Goal: Task Accomplishment & Management: Complete application form

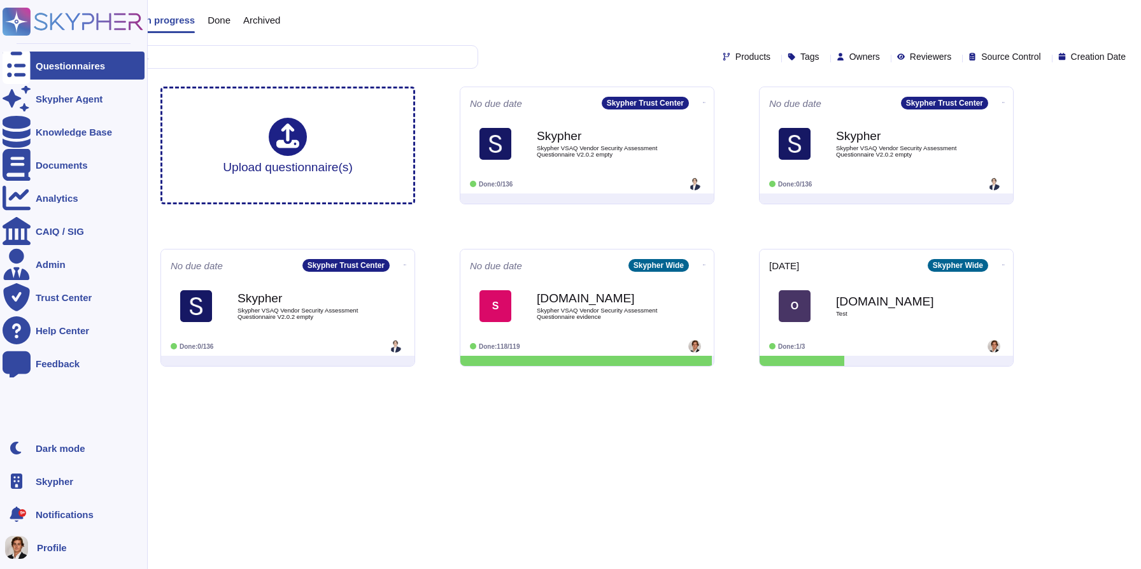
click at [23, 9] on rect at bounding box center [17, 22] width 28 height 28
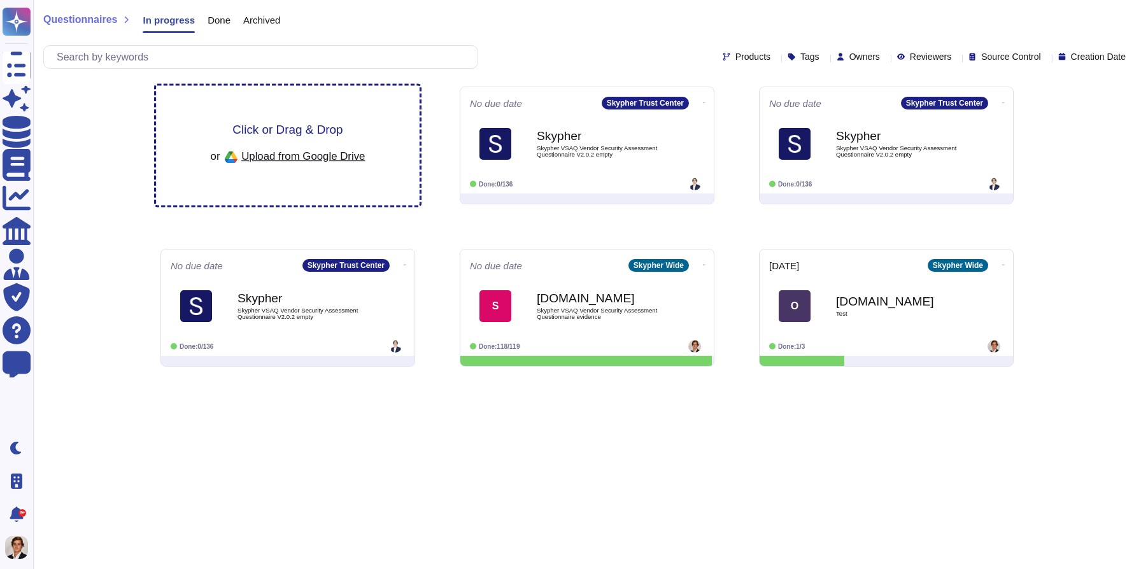
click at [276, 131] on span "Click or Drag & Drop" at bounding box center [287, 130] width 110 height 12
click at [278, 134] on span "Click or Drag & Drop" at bounding box center [287, 130] width 110 height 12
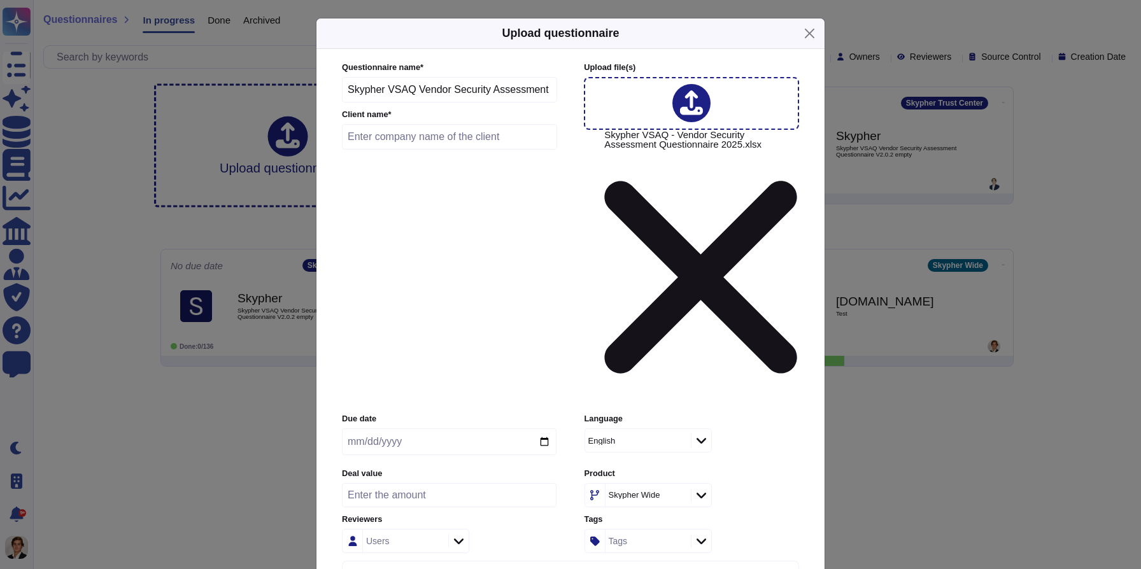
click at [362, 150] on input "text" at bounding box center [449, 136] width 215 height 25
type input "Edenred"
click at [544, 429] on input "date" at bounding box center [449, 442] width 215 height 27
type input "2025-10-17"
click at [699, 434] on icon at bounding box center [702, 440] width 10 height 13
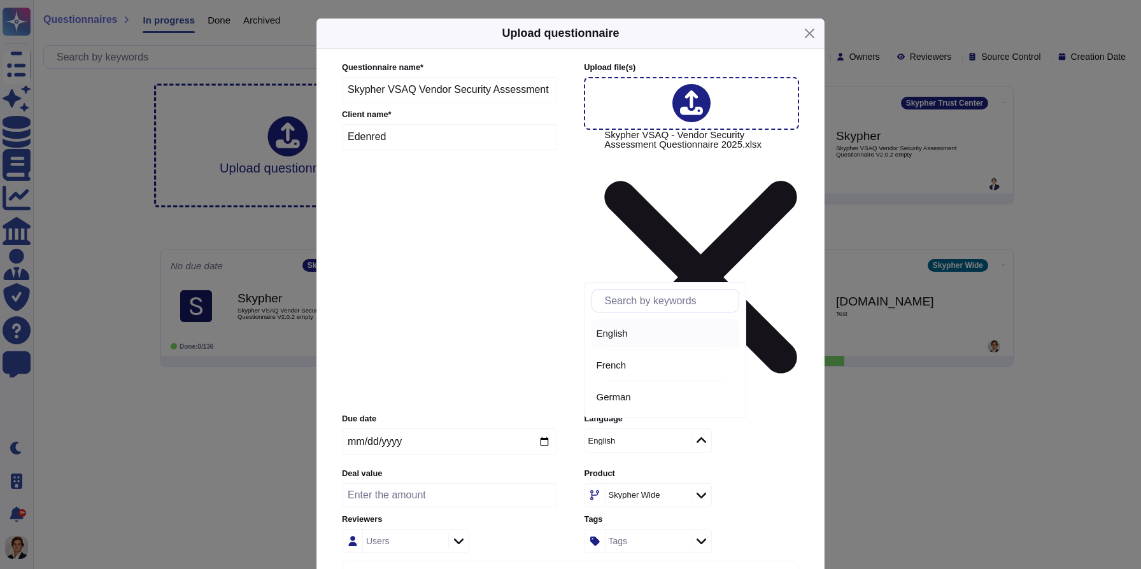
click at [708, 434] on div at bounding box center [701, 441] width 20 height 14
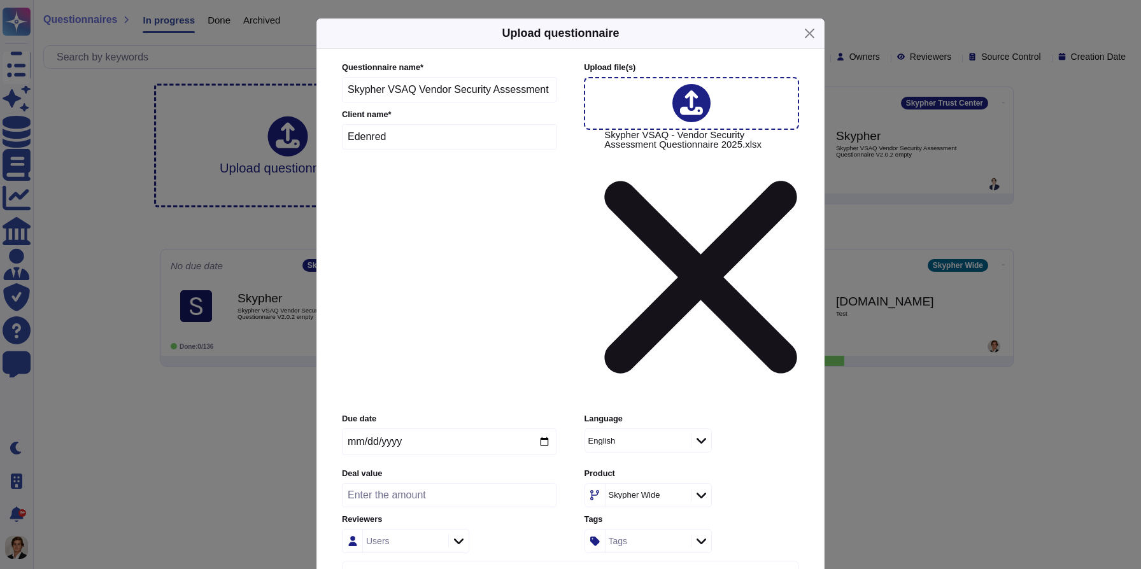
click at [704, 489] on icon at bounding box center [702, 495] width 10 height 13
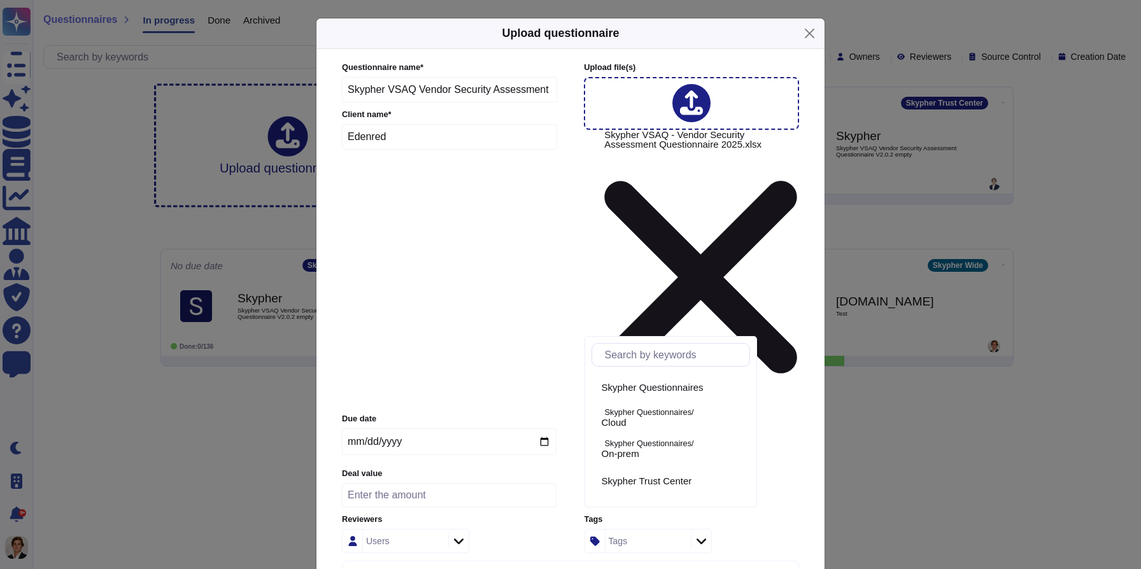
click at [704, 489] on icon at bounding box center [702, 495] width 10 height 13
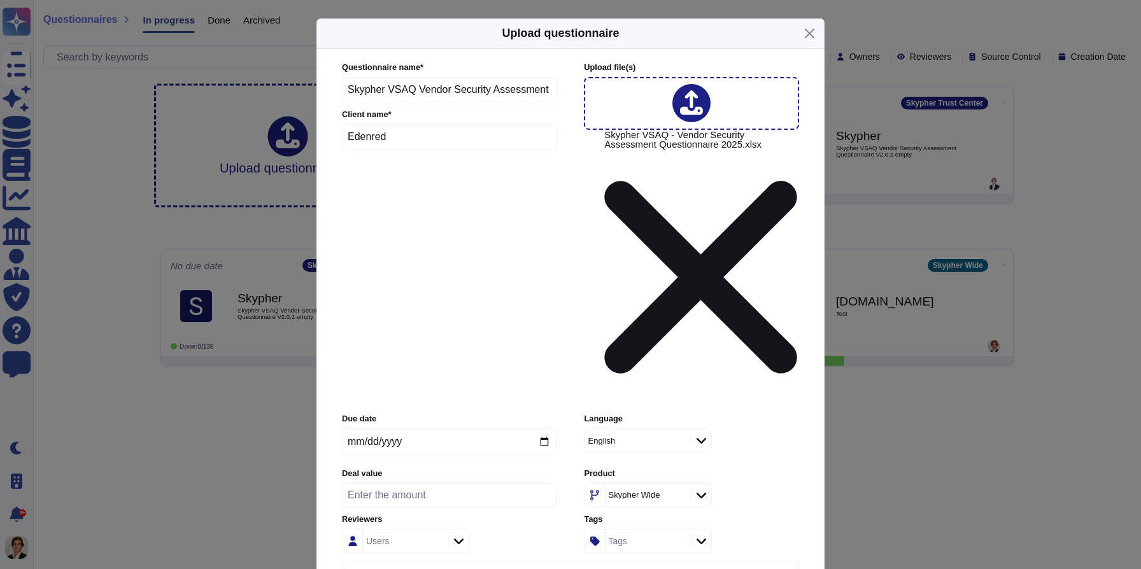
click at [704, 489] on icon at bounding box center [702, 495] width 10 height 13
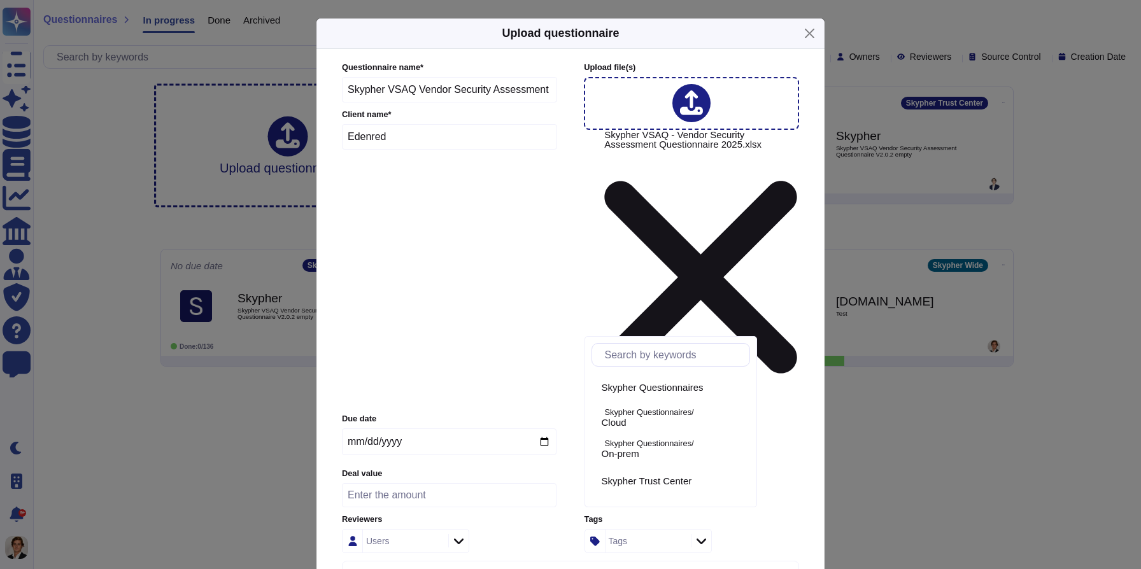
click at [699, 488] on div at bounding box center [701, 495] width 20 height 14
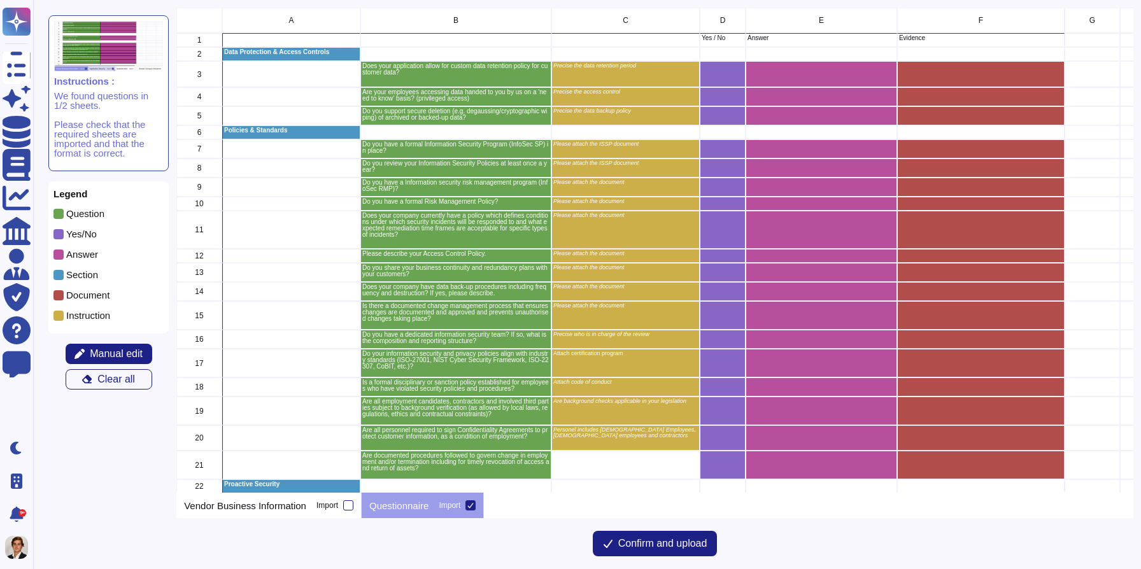
scroll to position [485, 956]
click at [688, 542] on span "Confirm and upload" at bounding box center [662, 544] width 89 height 10
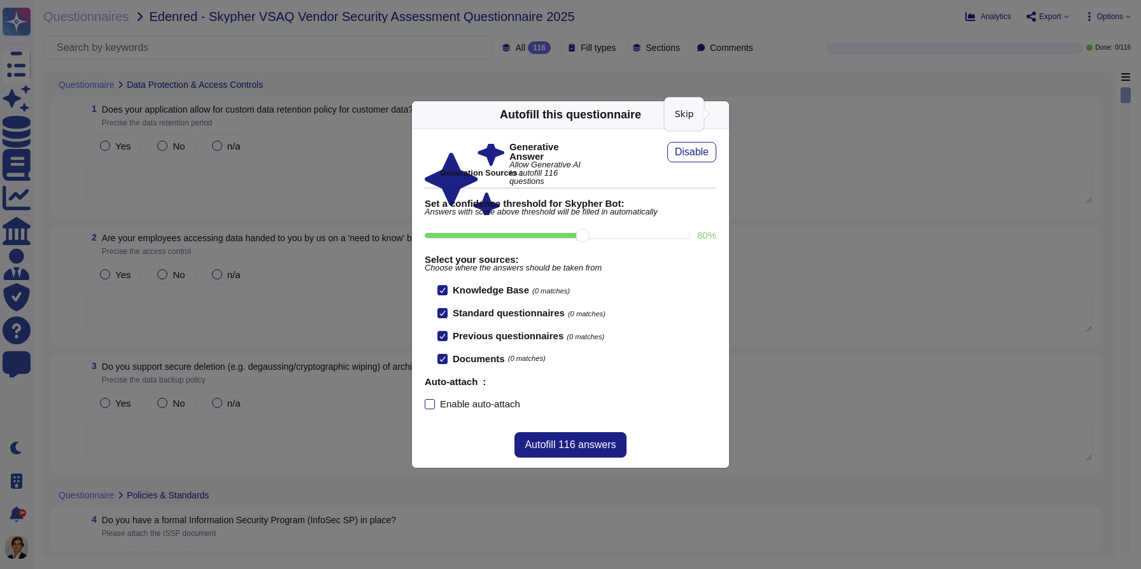
click at [721, 115] on icon at bounding box center [721, 115] width 0 height 0
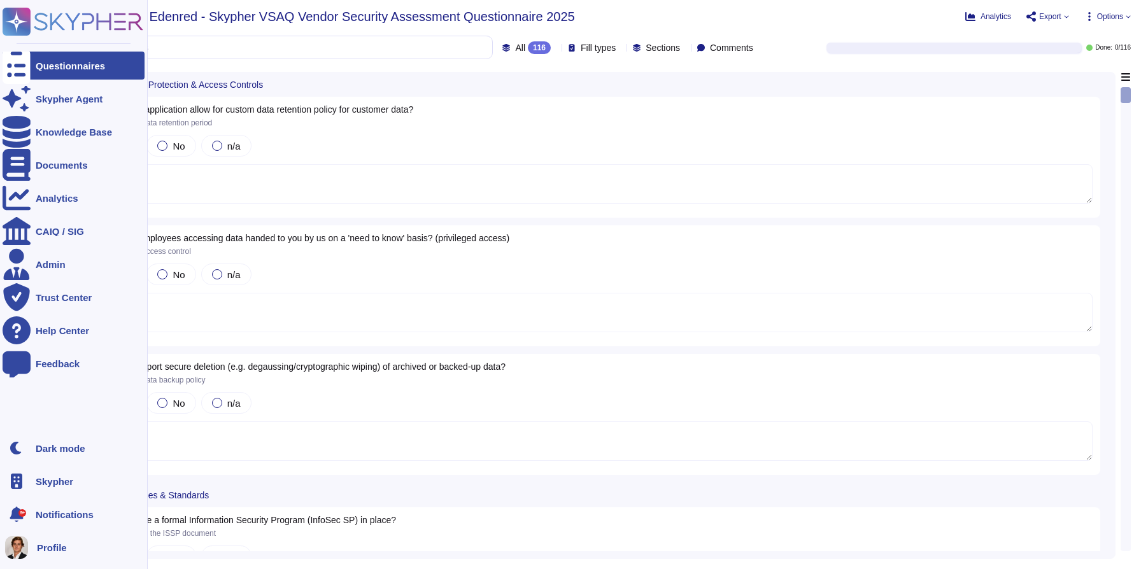
click at [8, 13] on rect at bounding box center [17, 22] width 28 height 28
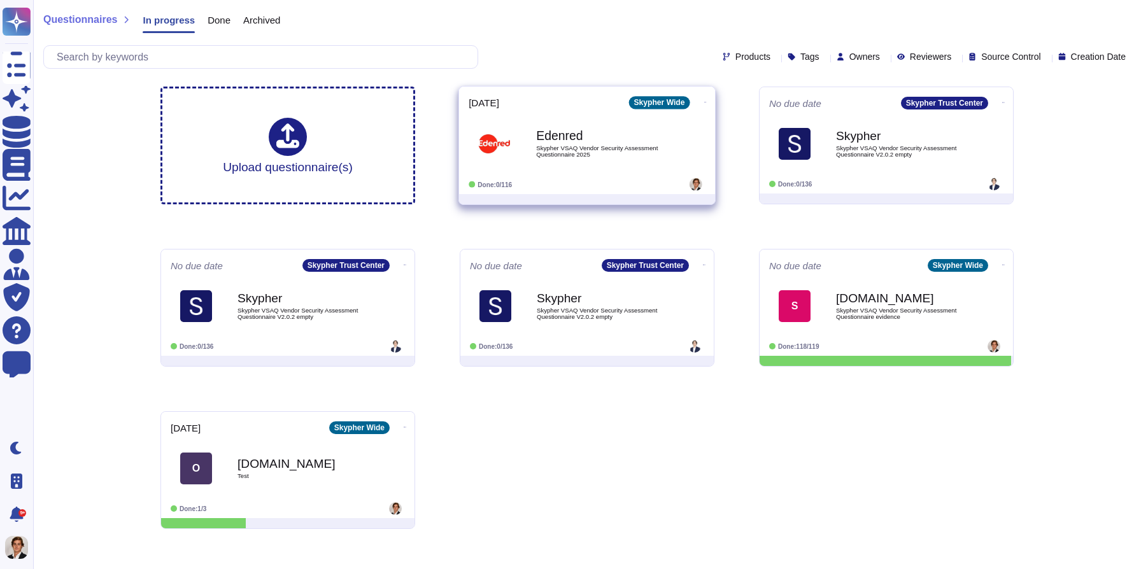
click at [704, 99] on span at bounding box center [705, 100] width 5 height 13
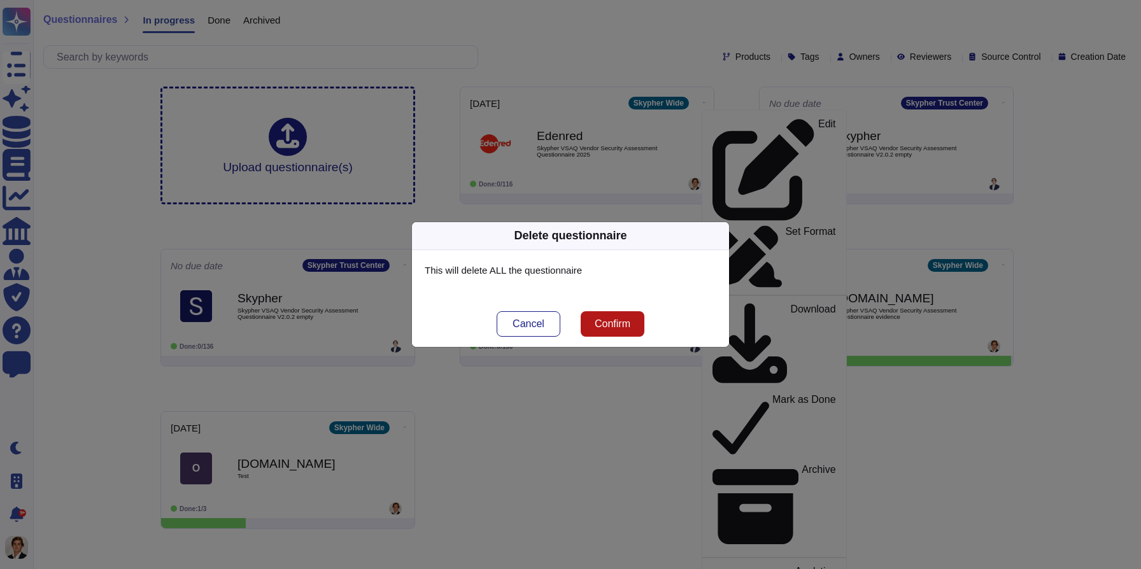
click at [609, 328] on span "Confirm" at bounding box center [613, 324] width 36 height 10
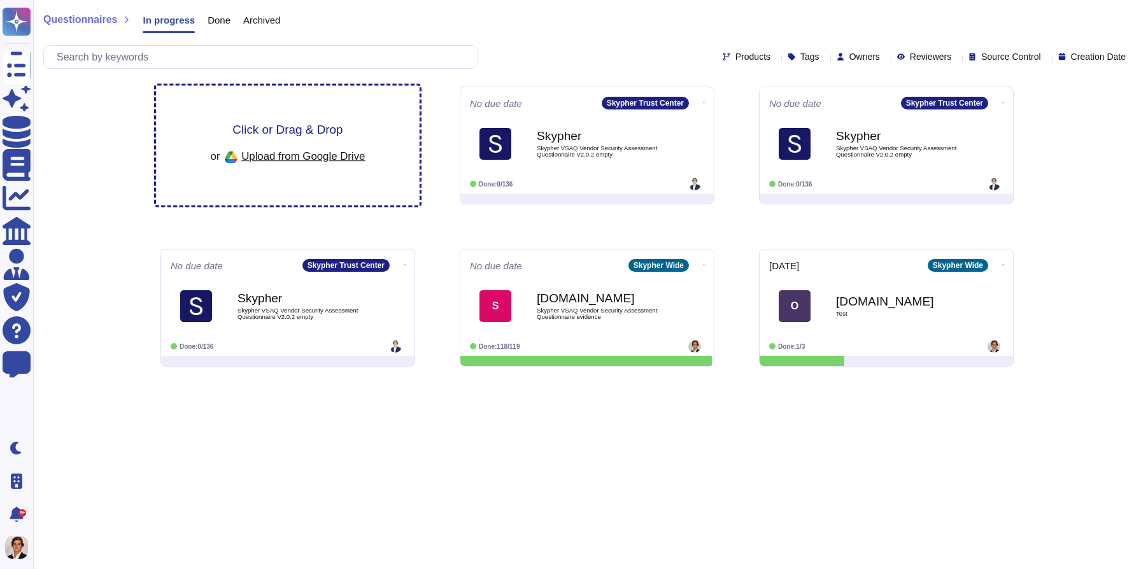
click at [278, 124] on span "Click or Drag & Drop" at bounding box center [287, 130] width 110 height 12
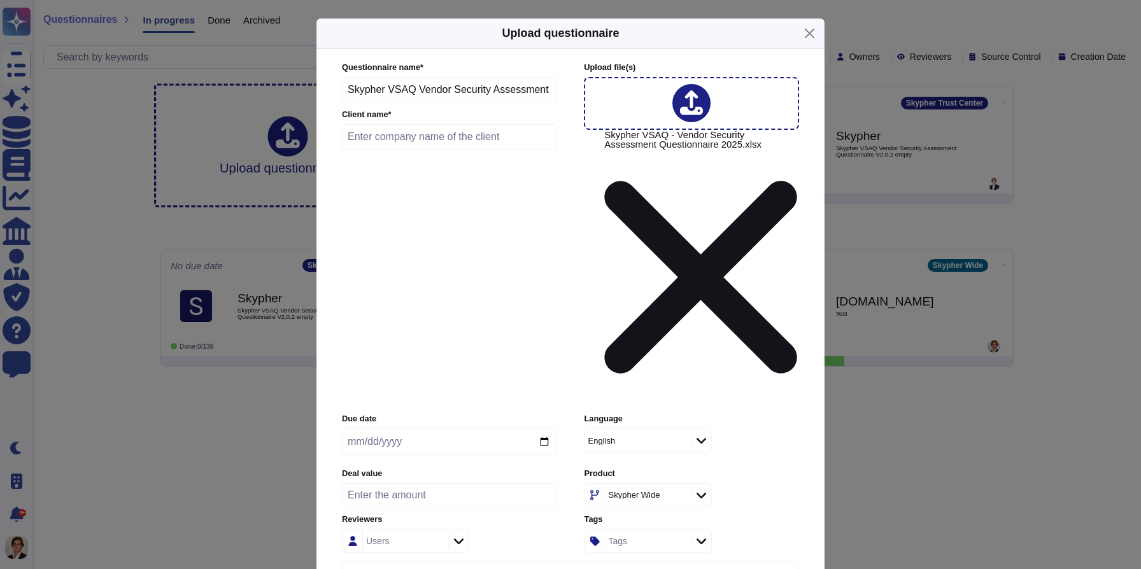
click at [411, 150] on input "text" at bounding box center [449, 136] width 215 height 25
type input "Edenred"
click at [537, 429] on input "date" at bounding box center [449, 442] width 215 height 27
click at [546, 429] on input "date" at bounding box center [449, 442] width 215 height 27
type input "[DATE]"
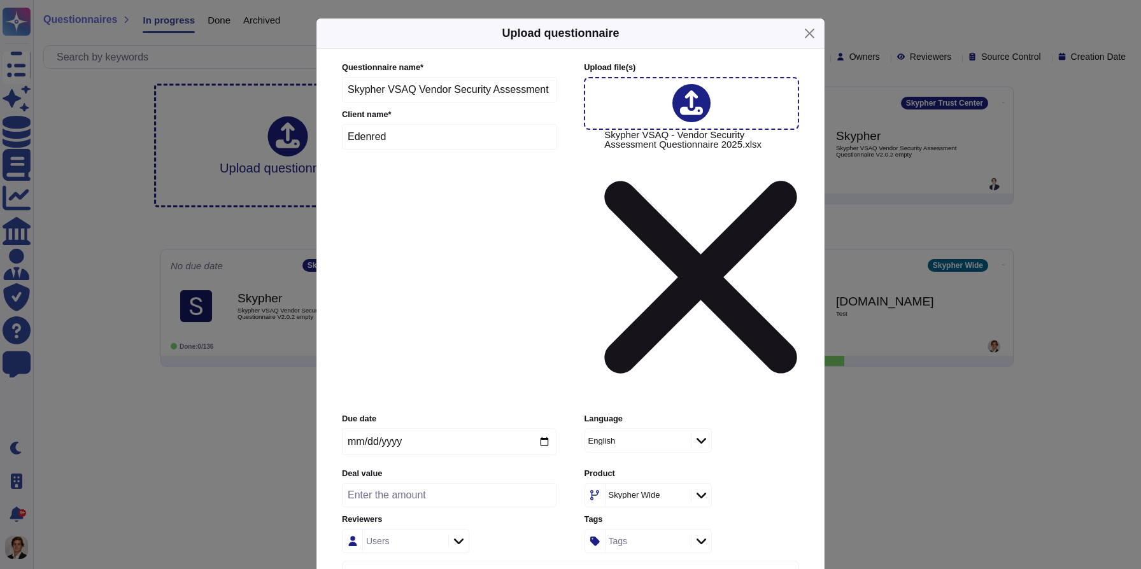
click at [705, 434] on icon at bounding box center [702, 440] width 10 height 13
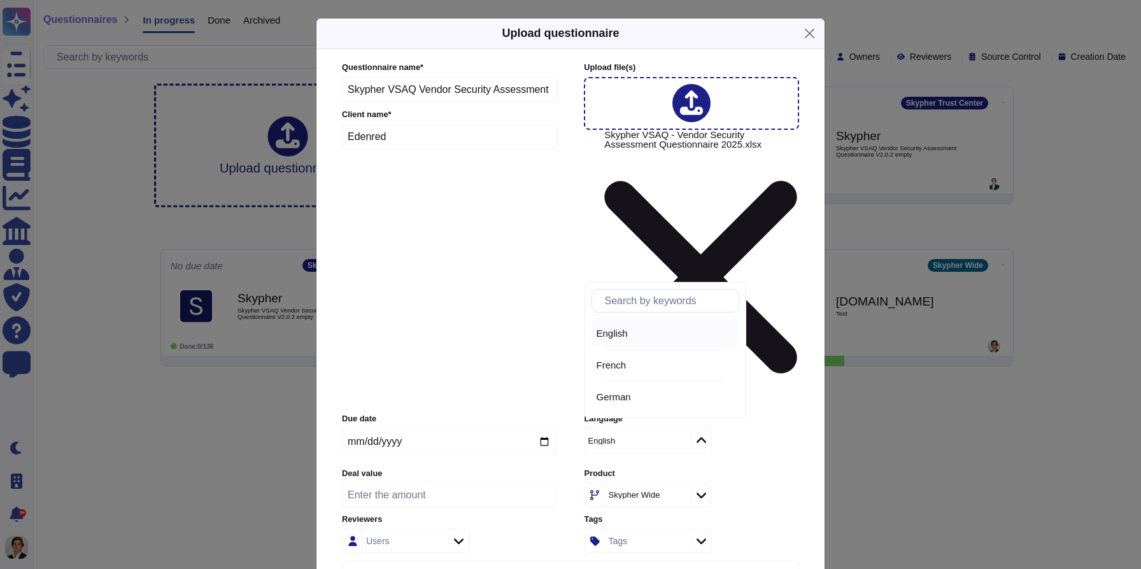
click at [703, 437] on icon at bounding box center [702, 440] width 10 height 6
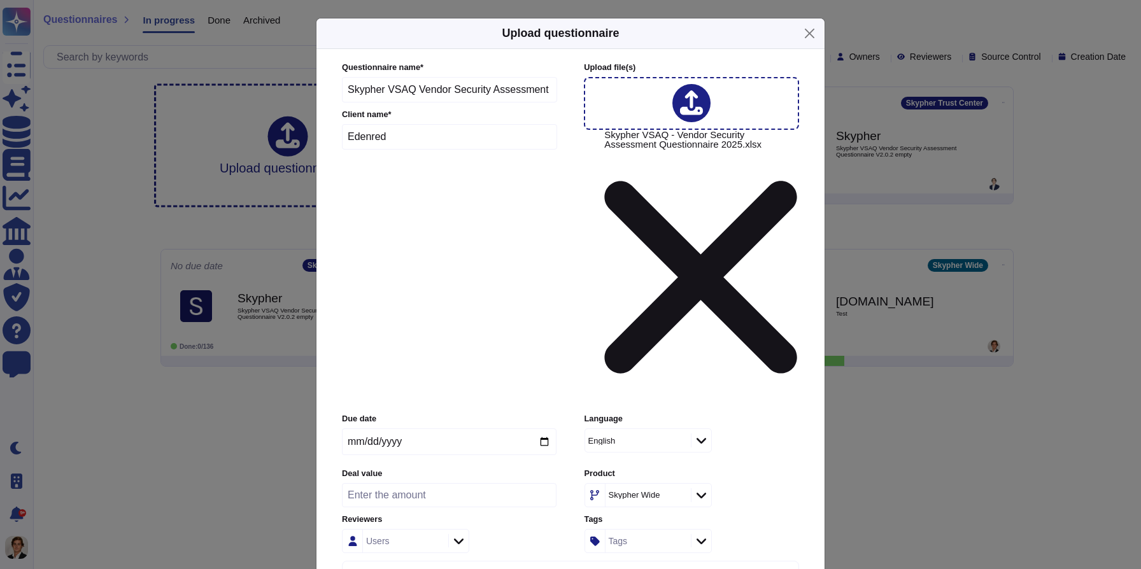
click at [706, 483] on div "Skypher Wide" at bounding box center [648, 495] width 127 height 24
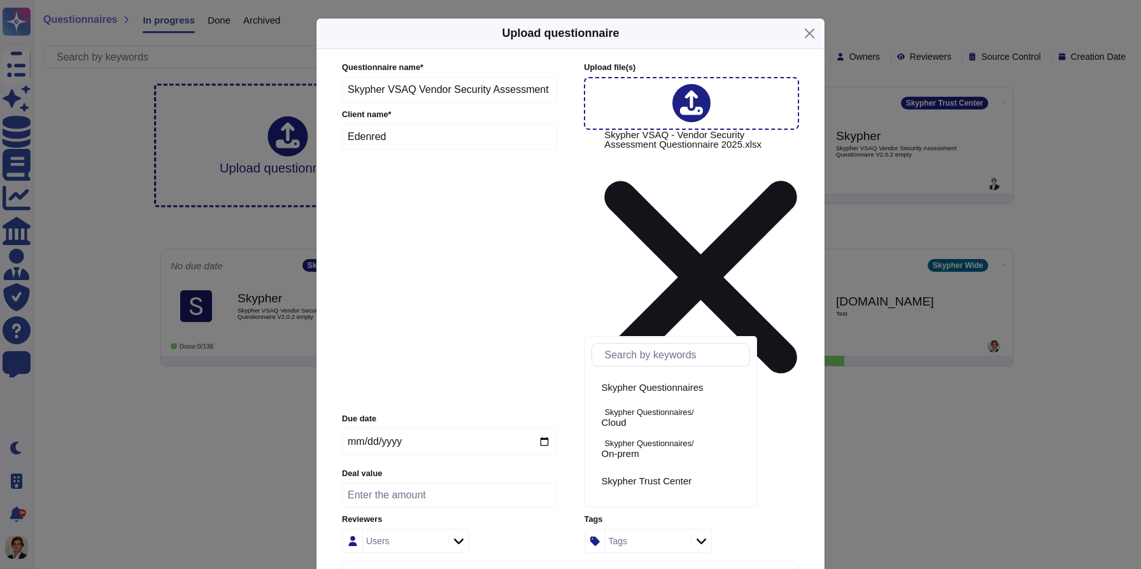
click at [702, 492] on icon at bounding box center [702, 495] width 10 height 6
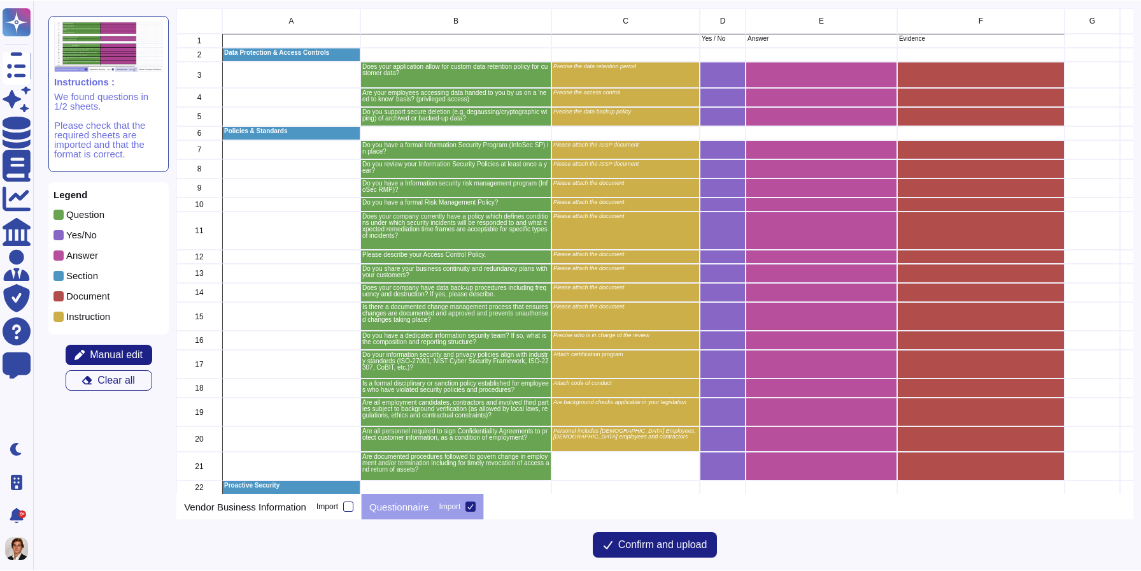
scroll to position [485, 956]
drag, startPoint x: 577, startPoint y: 181, endPoint x: 657, endPoint y: 181, distance: 79.6
click at [657, 181] on p "Please attach the document" at bounding box center [625, 183] width 145 height 6
click at [683, 546] on span "Confirm and upload" at bounding box center [662, 544] width 89 height 10
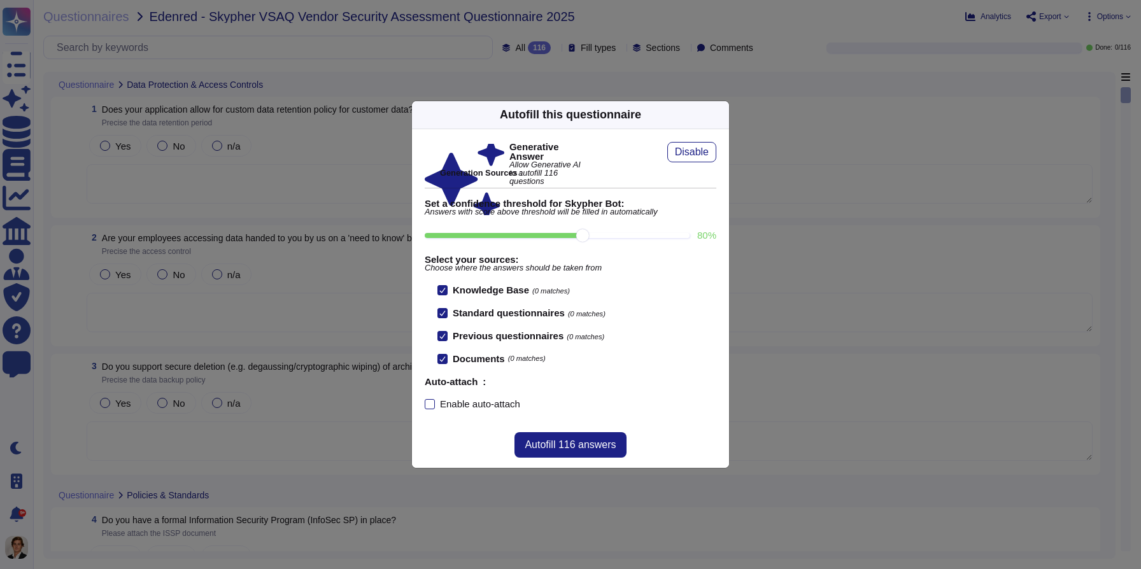
click at [721, 115] on icon at bounding box center [721, 115] width 0 height 0
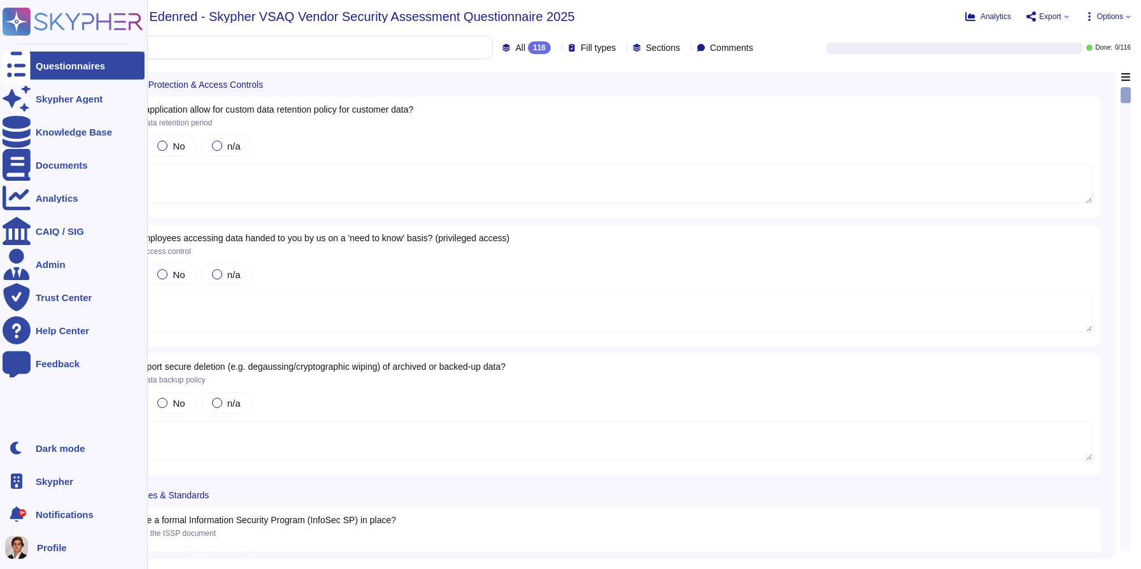
click at [8, 28] on rect at bounding box center [17, 22] width 28 height 28
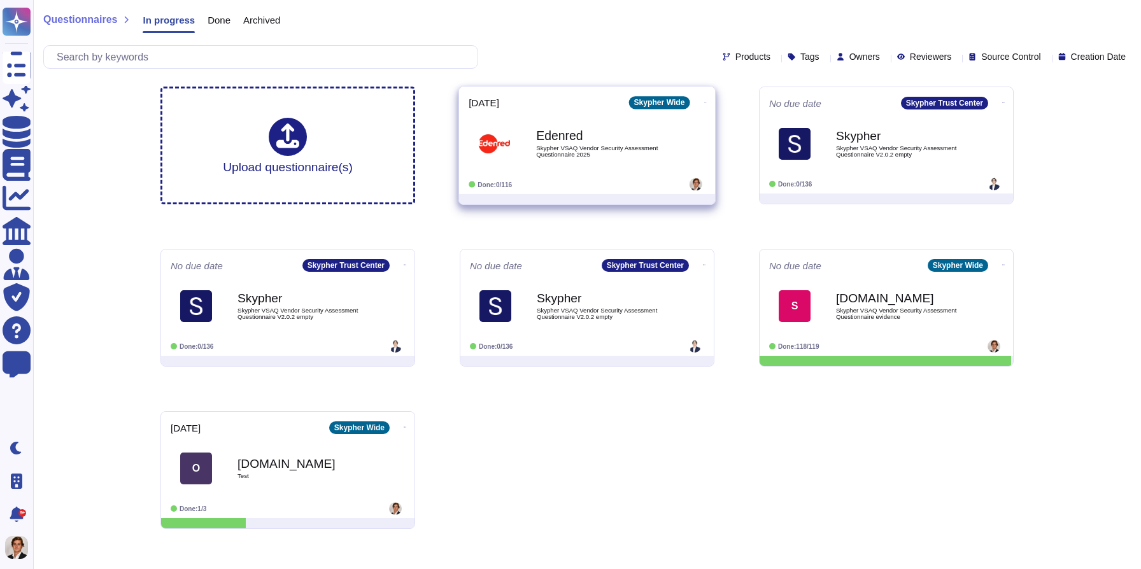
click at [704, 101] on icon at bounding box center [705, 102] width 3 height 3
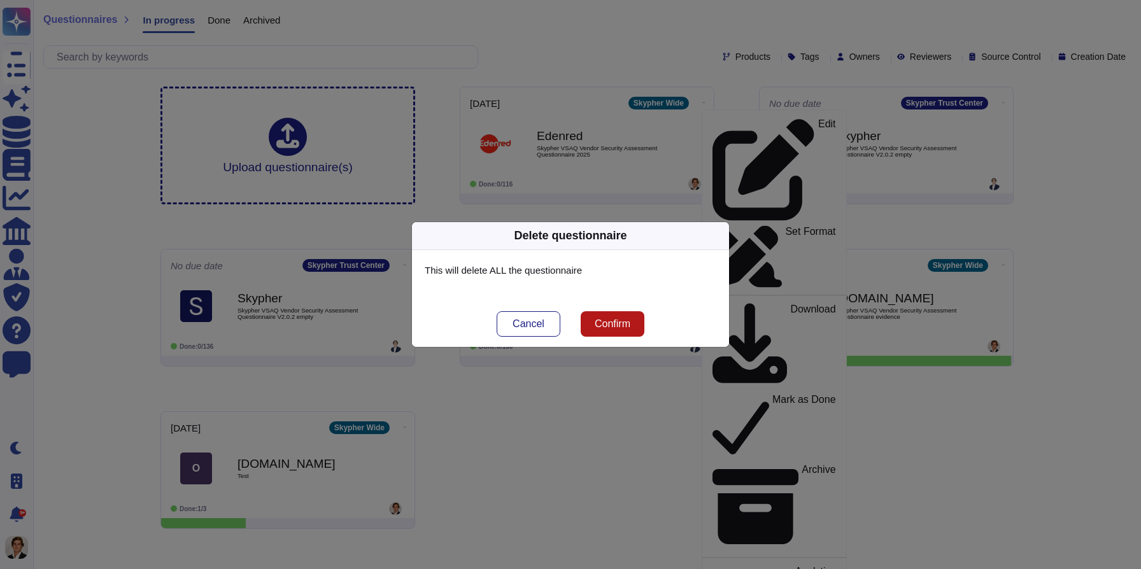
click at [627, 319] on span "Confirm" at bounding box center [613, 324] width 36 height 10
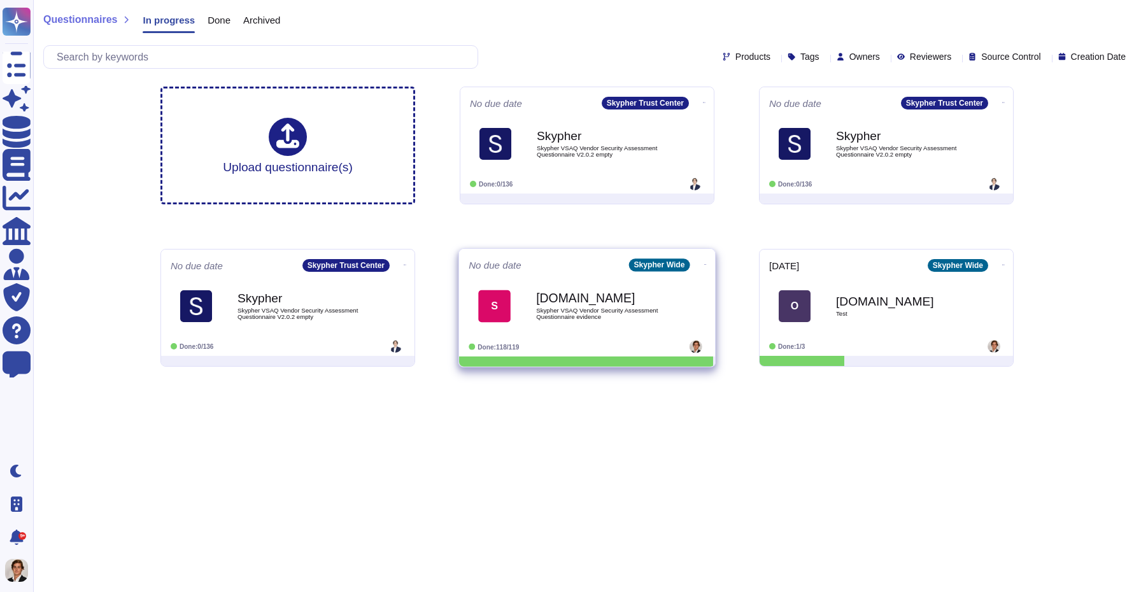
click at [609, 295] on b "[DOMAIN_NAME]" at bounding box center [600, 298] width 129 height 12
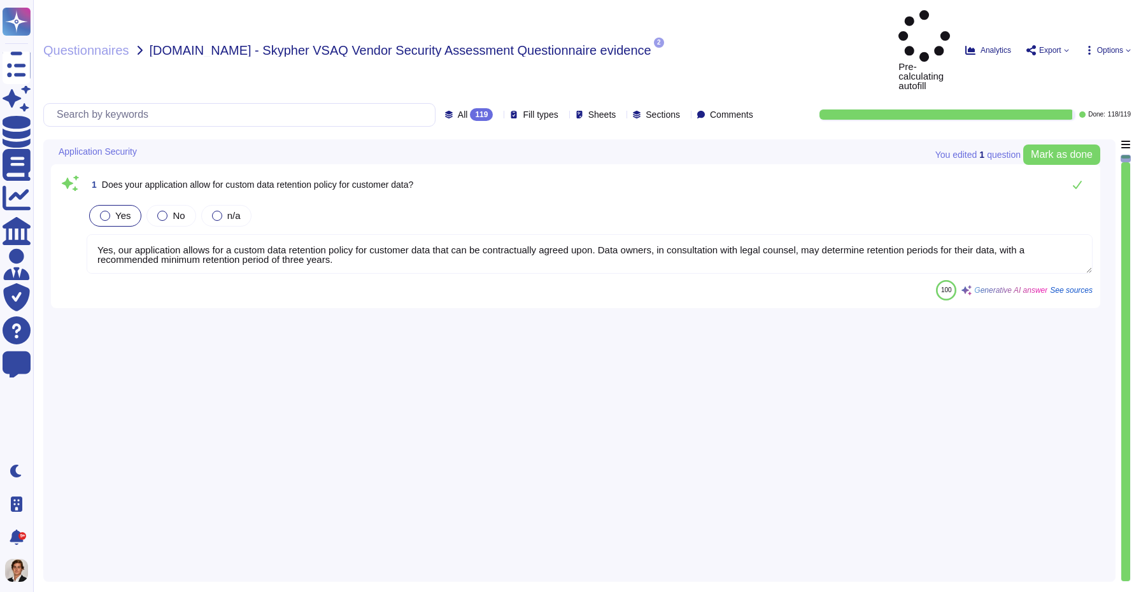
type textarea "Yes, our application allows for a custom data retention policy for customer dat…"
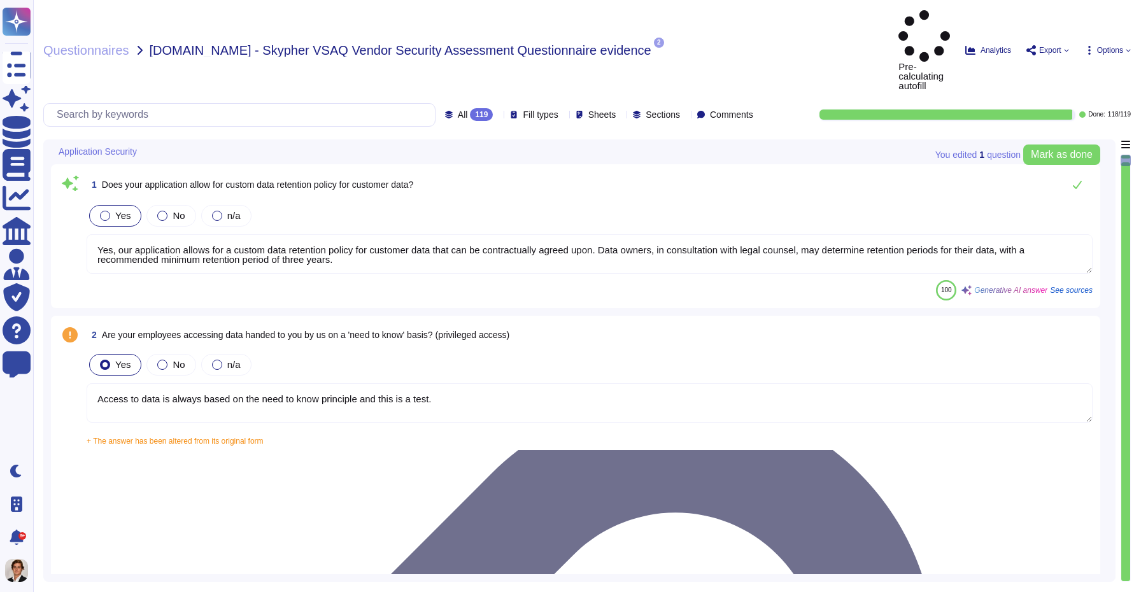
type textarea "Access to data is always based on the need to know principle and this is a test."
type textarea "Yes, we require Multi-Factor Authentication (MFA) for the administration of our…"
type textarea "Yes, our application allows for a custom data retention policy for customer dat…"
type textarea "Yes, our employees access data provided by you on a 'need to know' basis, in ac…"
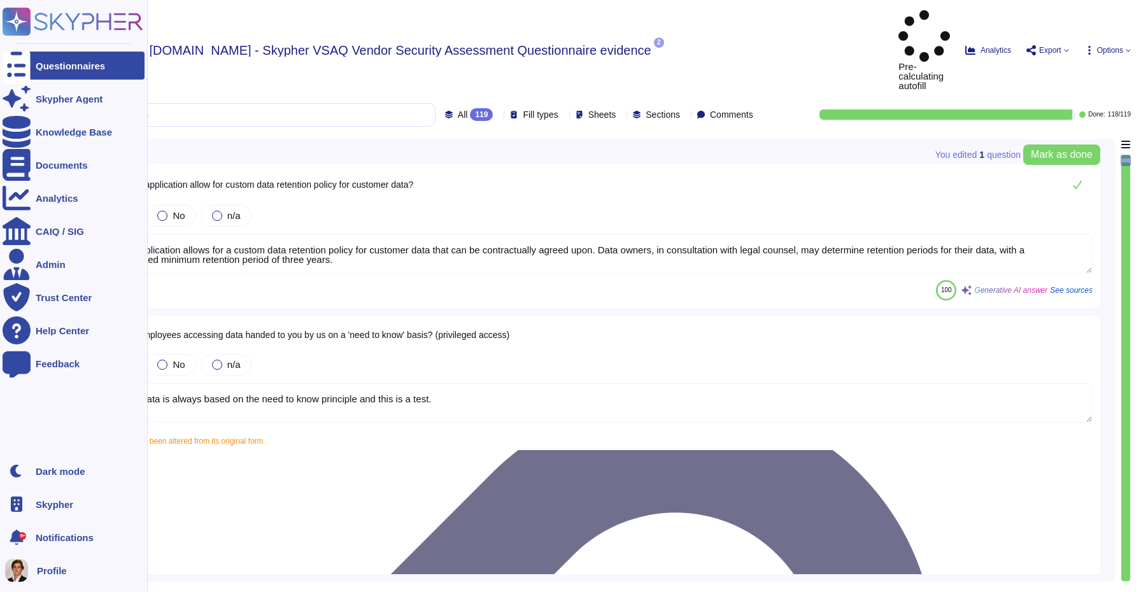
click at [18, 18] on icon at bounding box center [16, 22] width 25 height 25
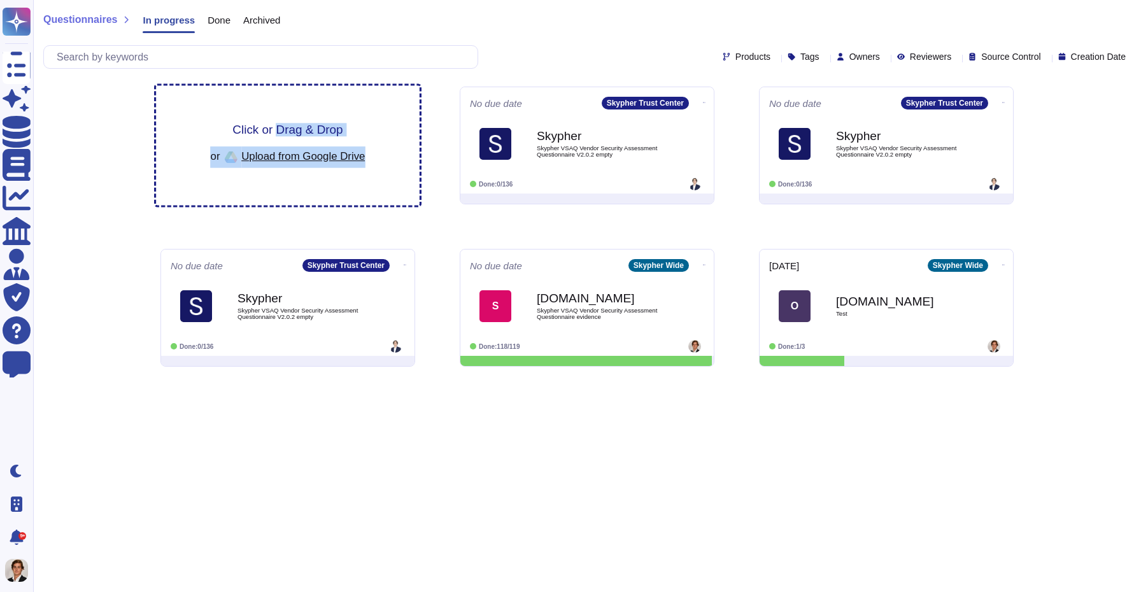
drag, startPoint x: 278, startPoint y: 125, endPoint x: 318, endPoint y: 168, distance: 59.0
click at [318, 168] on div "Click or Drag & Drop or Upload from Google Drive" at bounding box center [288, 146] width 264 height 120
click at [260, 130] on span "Click or Drag & Drop" at bounding box center [287, 130] width 110 height 12
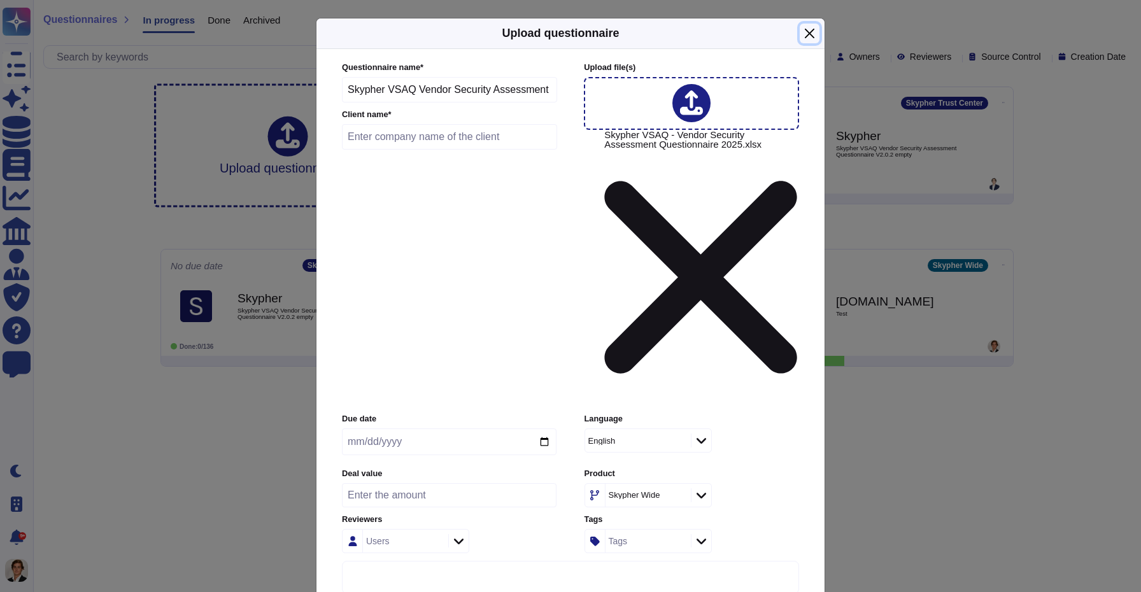
click at [807, 43] on button "Close" at bounding box center [810, 34] width 20 height 20
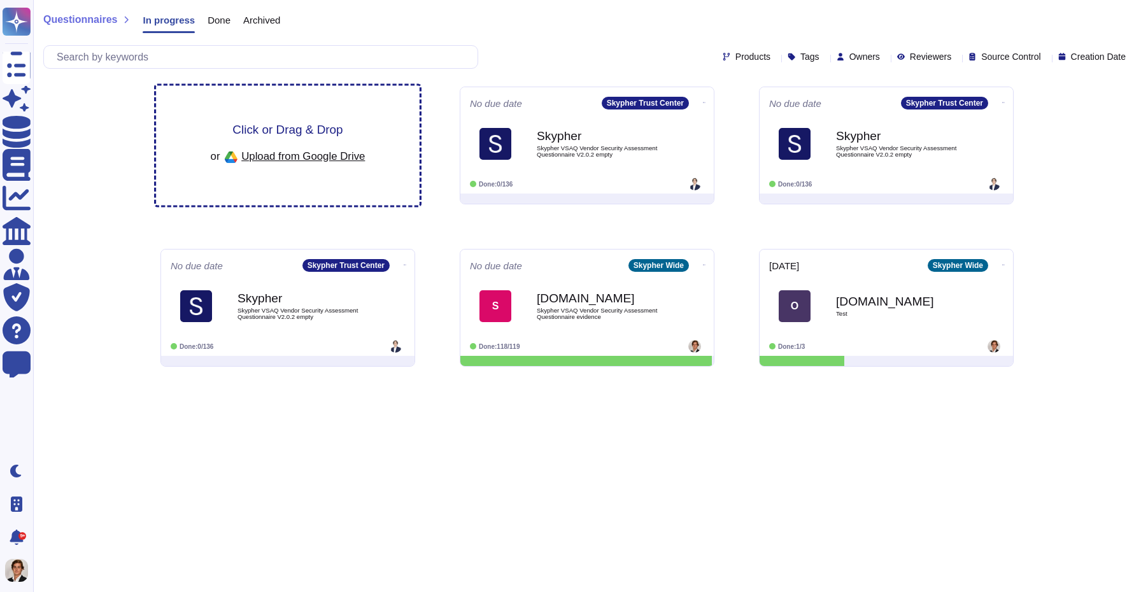
click at [274, 126] on span "Click or Drag & Drop" at bounding box center [287, 130] width 110 height 12
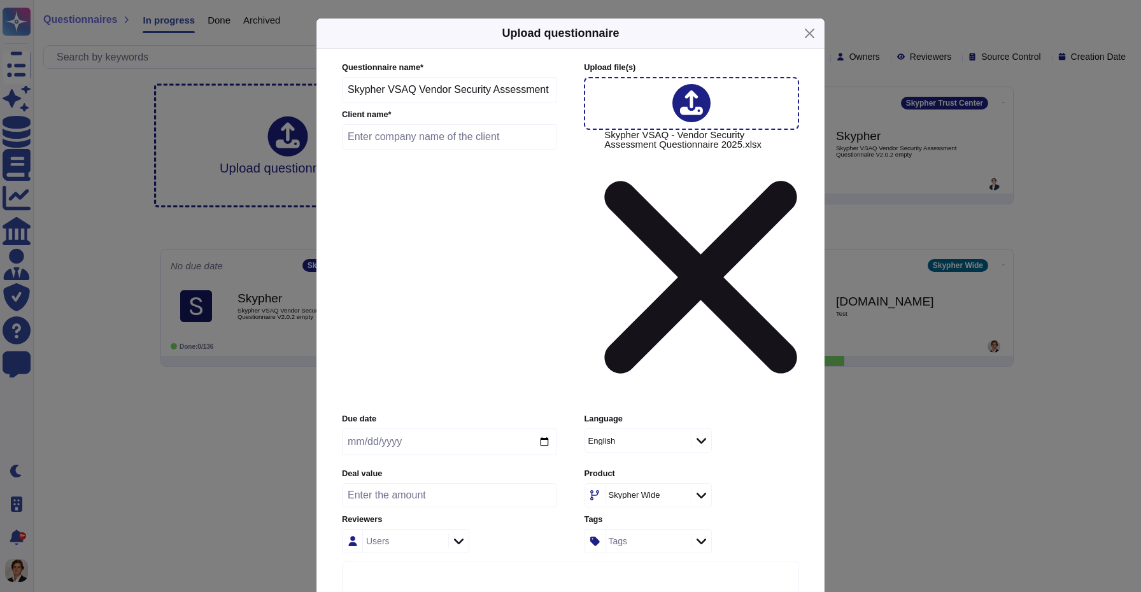
click at [376, 150] on input "text" at bounding box center [449, 136] width 215 height 25
type input "Edenred"
click at [549, 429] on input "date" at bounding box center [449, 442] width 215 height 27
type input "[DATE]"
click at [702, 434] on icon at bounding box center [702, 440] width 10 height 13
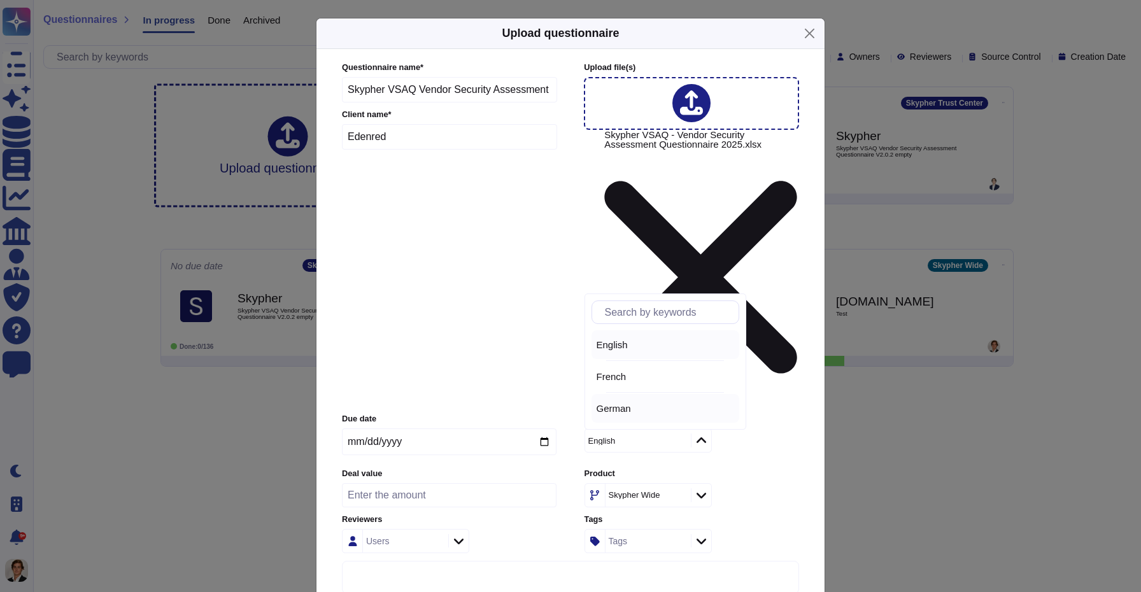
click at [630, 417] on div "German" at bounding box center [666, 408] width 148 height 29
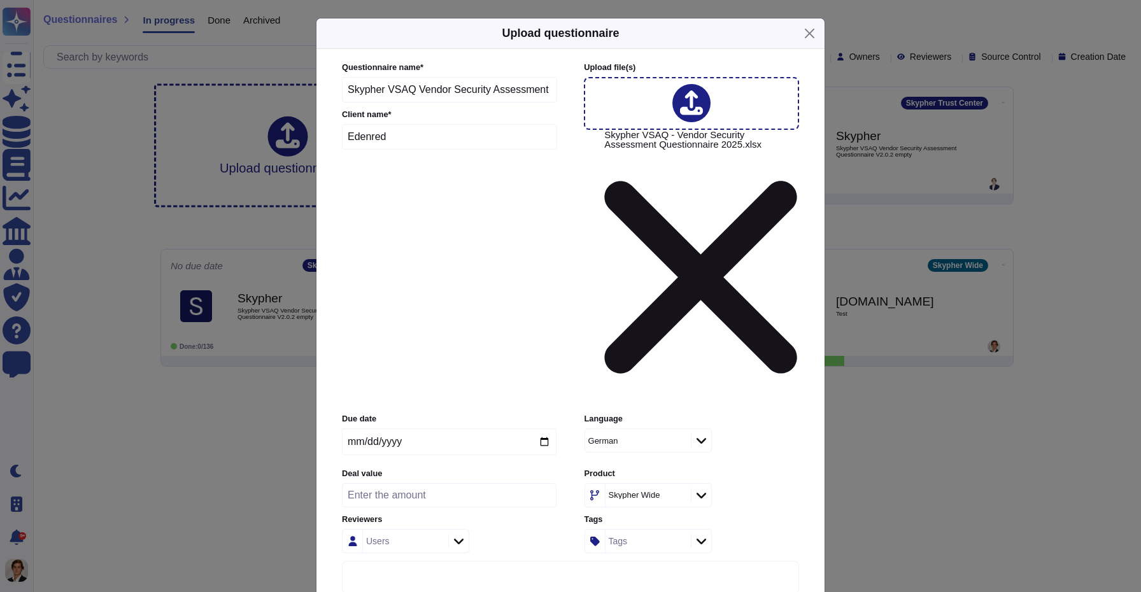
click at [701, 434] on icon at bounding box center [702, 440] width 10 height 13
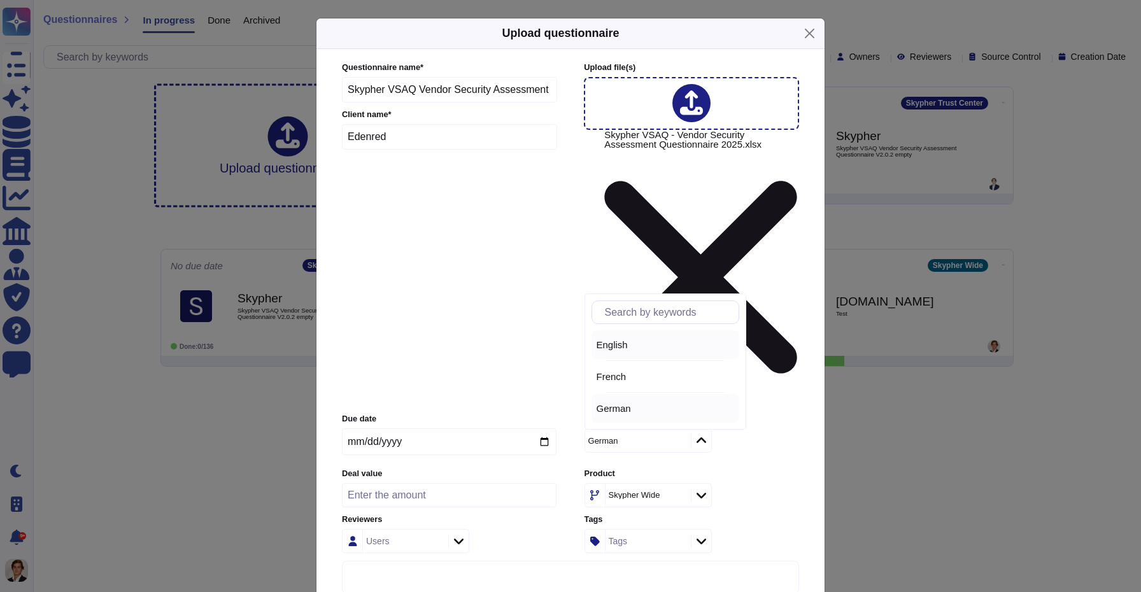
click at [641, 339] on div "English" at bounding box center [666, 344] width 138 height 11
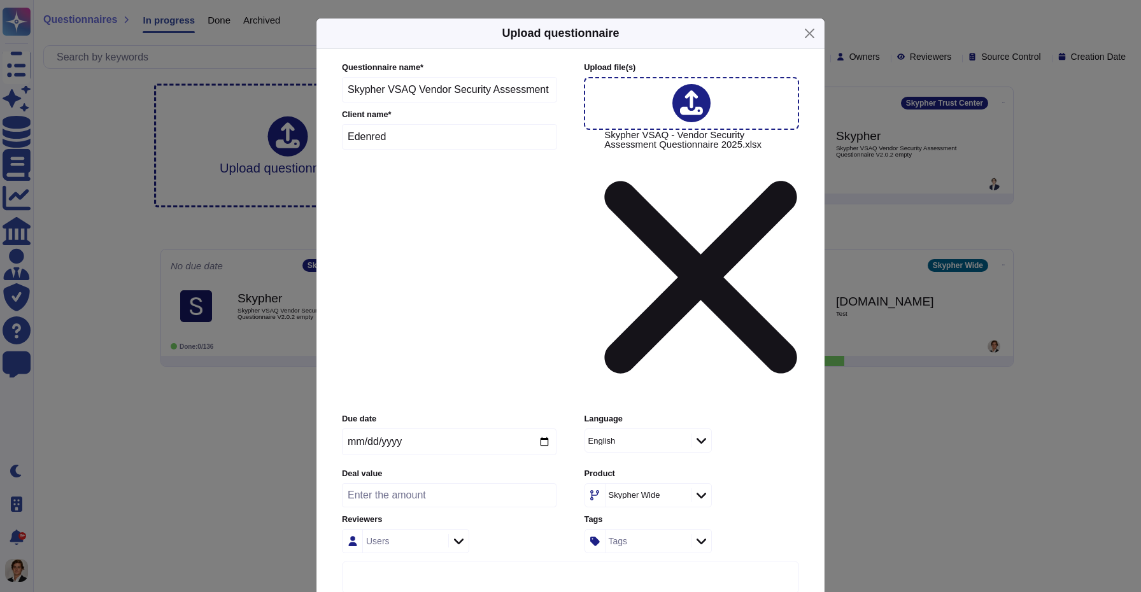
click at [695, 488] on div at bounding box center [701, 495] width 20 height 14
click at [744, 483] on div "Skypher Wide" at bounding box center [692, 495] width 215 height 24
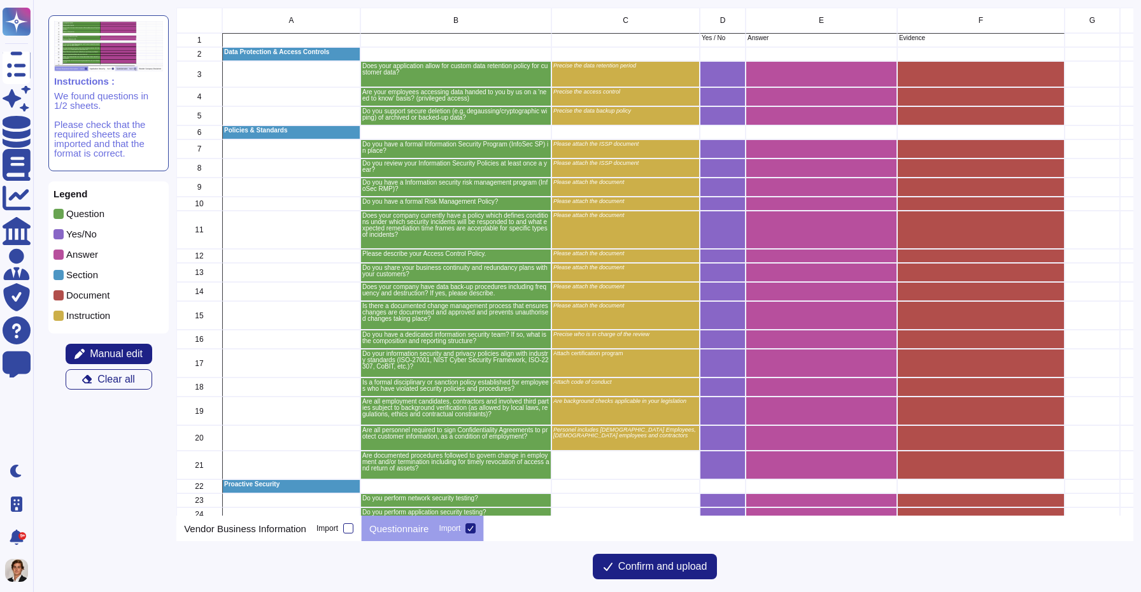
scroll to position [508, 956]
click at [470, 182] on p "Do you have a Information security risk management program (InfoSec RMP)?" at bounding box center [455, 186] width 187 height 13
click at [693, 569] on span "Confirm and upload" at bounding box center [662, 567] width 89 height 10
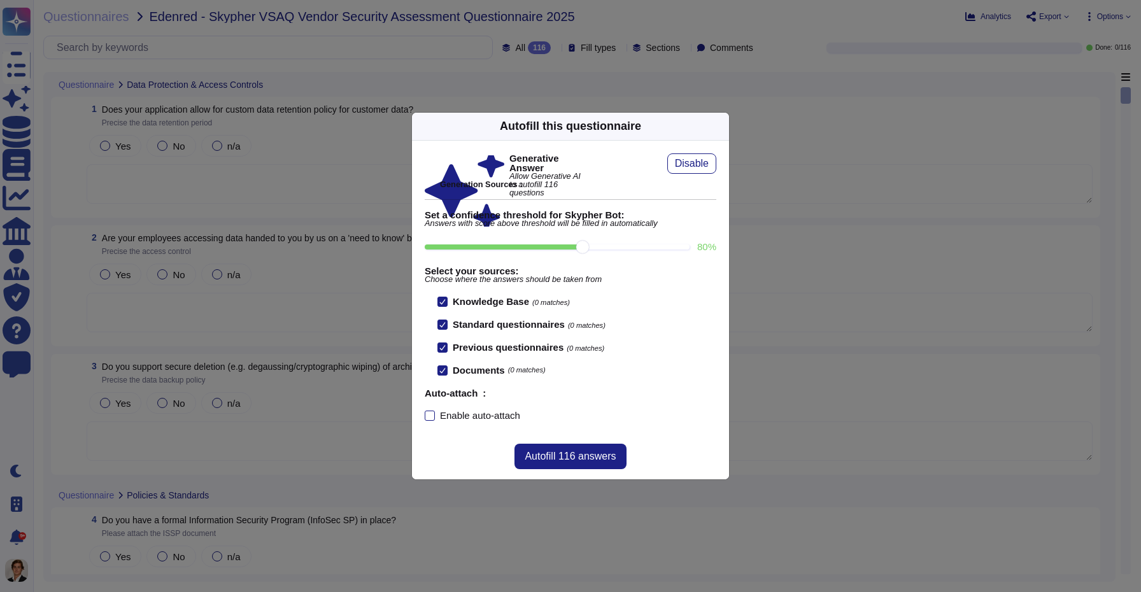
click at [13, 66] on div "Autofill this questionnaire Generative Answer Allow Generative AI to autofill 1…" at bounding box center [570, 296] width 1141 height 592
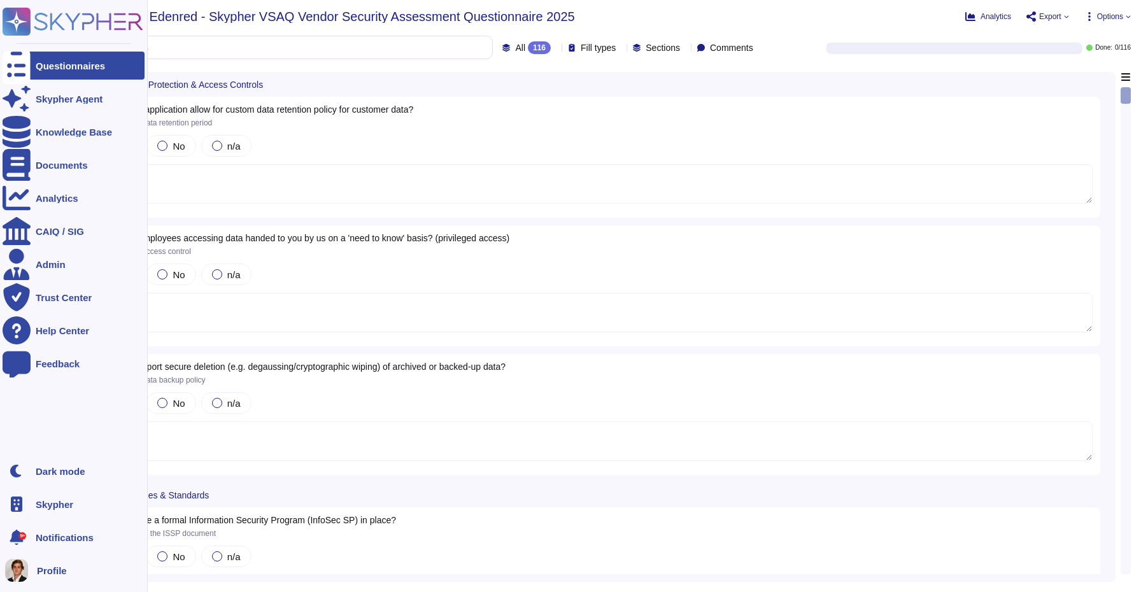
click at [6, 70] on div at bounding box center [17, 66] width 28 height 28
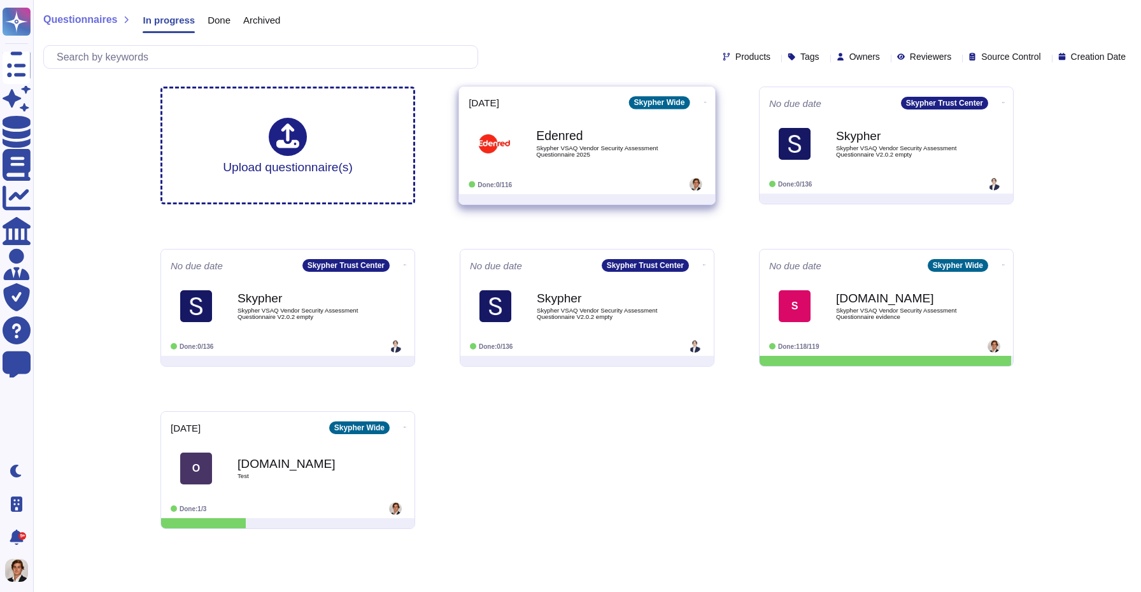
click at [704, 102] on icon at bounding box center [705, 102] width 3 height 1
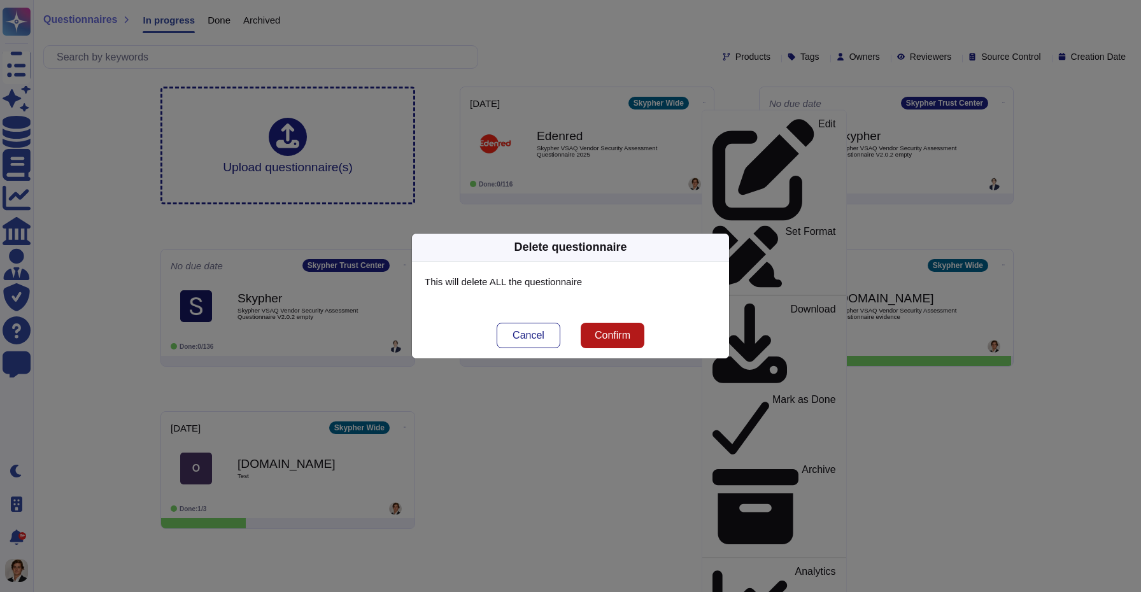
click at [606, 345] on button "Confirm" at bounding box center [613, 335] width 64 height 25
